Goal: Task Accomplishment & Management: Manage account settings

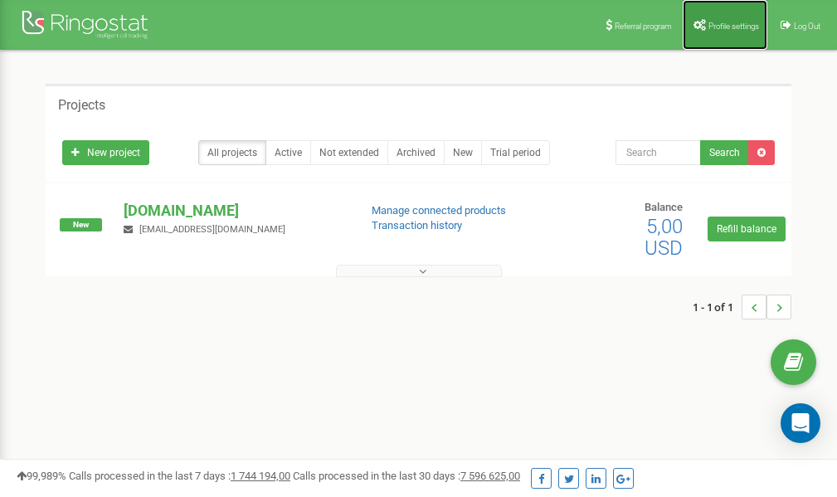
click at [728, 17] on link "Profile settings" at bounding box center [725, 25] width 85 height 50
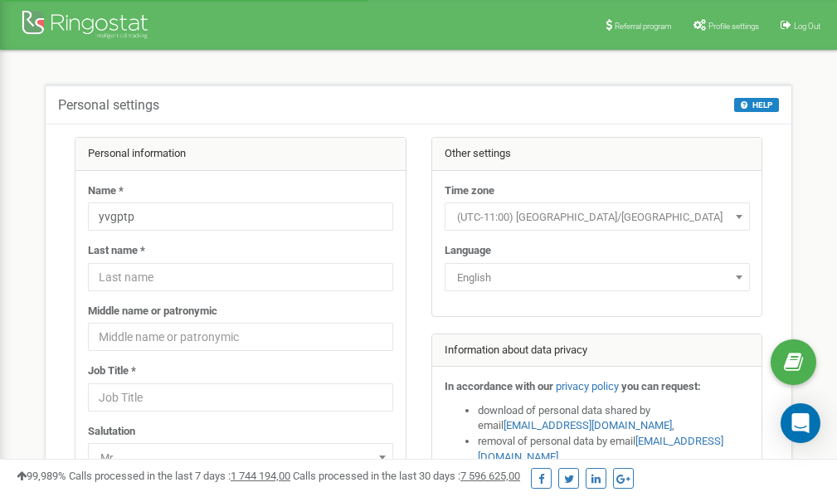
scroll to position [83, 0]
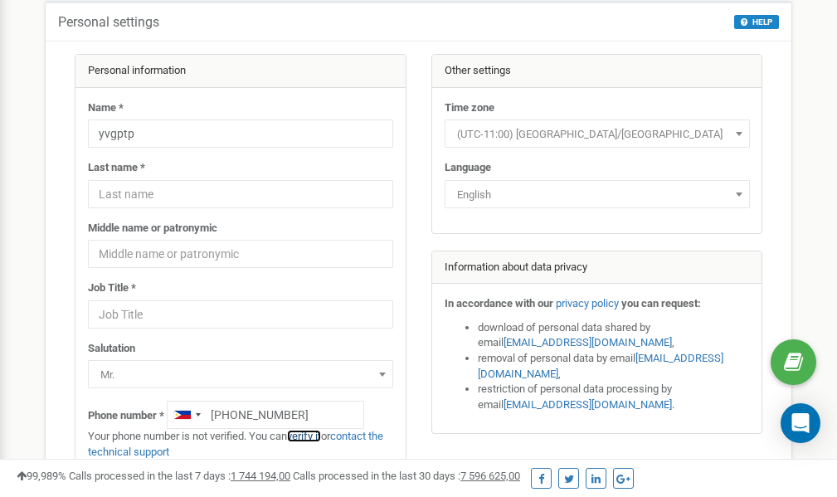
click at [311, 437] on link "verify it" at bounding box center [304, 436] width 34 height 12
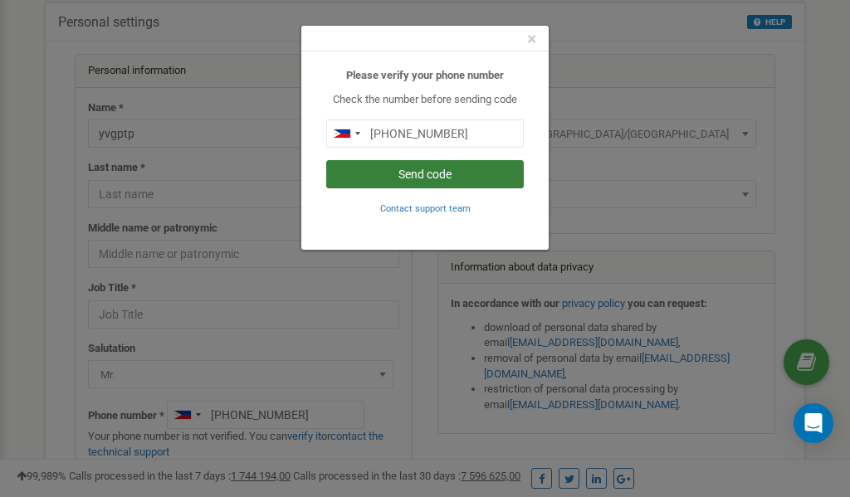
click at [415, 173] on button "Send code" at bounding box center [424, 174] width 197 height 28
